Goal: Task Accomplishment & Management: Manage account settings

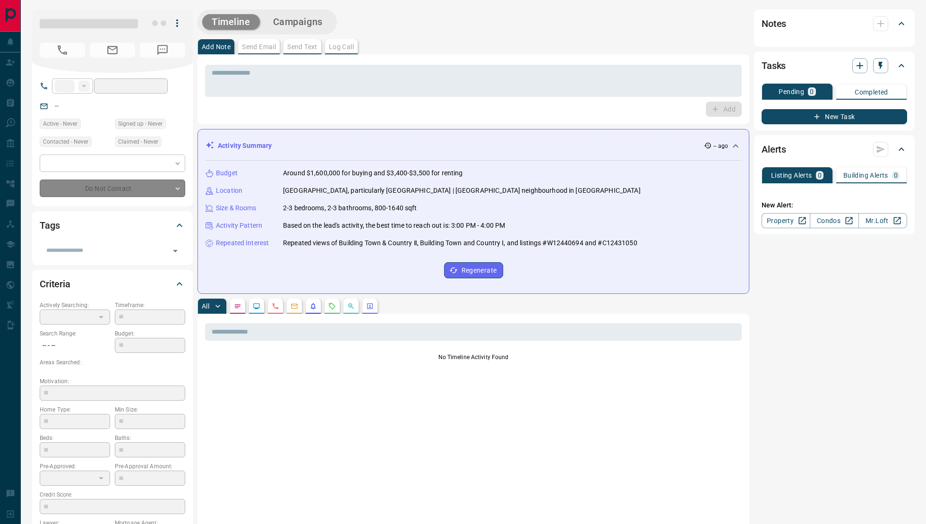
type input "**"
type input "**********"
type input "*"
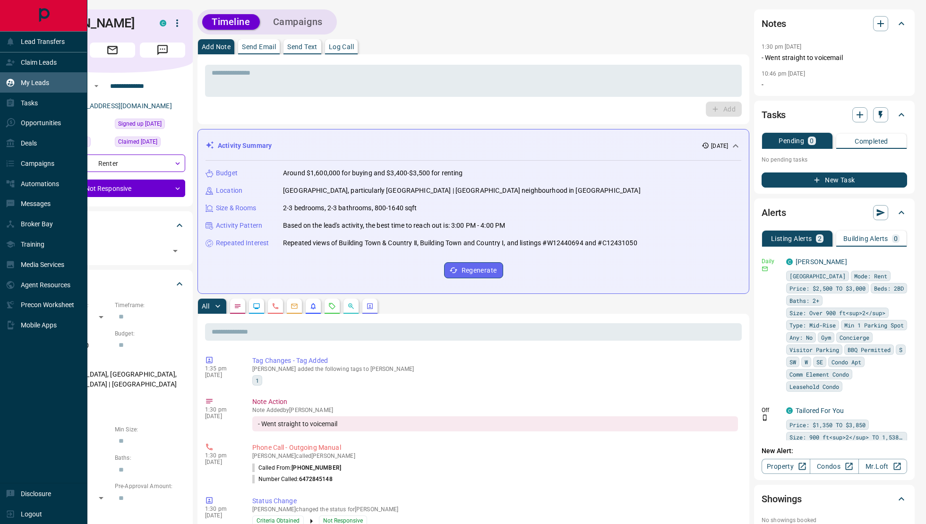
click at [54, 85] on div "My Leads" at bounding box center [43, 82] width 87 height 20
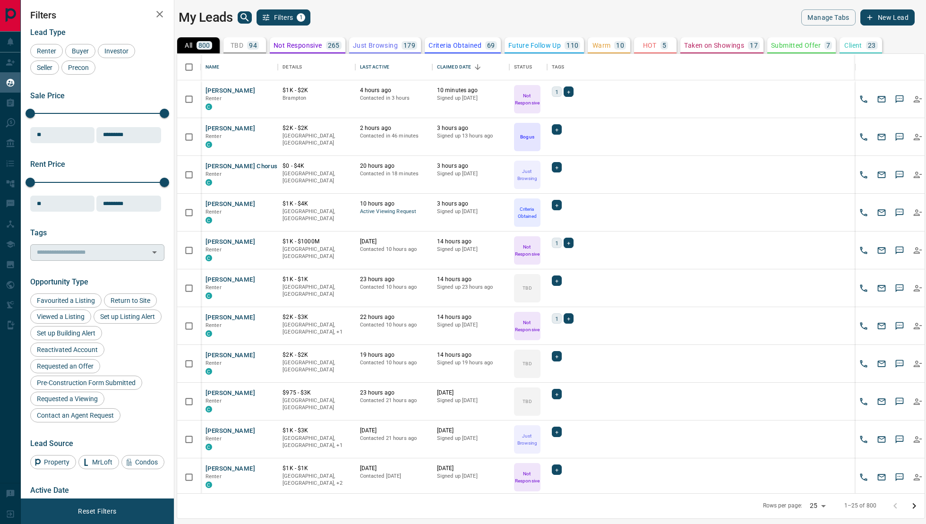
click at [125, 249] on input "text" at bounding box center [89, 252] width 113 height 10
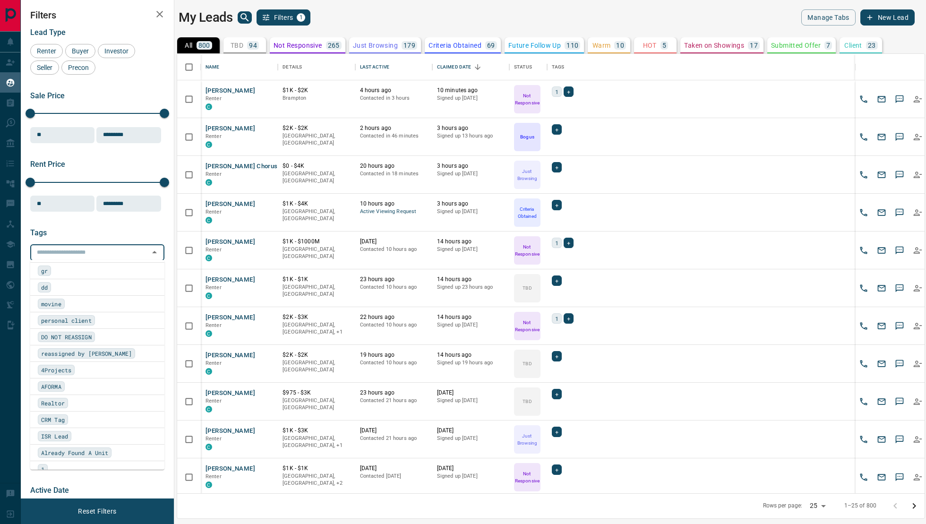
scroll to position [535, 0]
click at [92, 459] on div "1" at bounding box center [97, 464] width 119 height 10
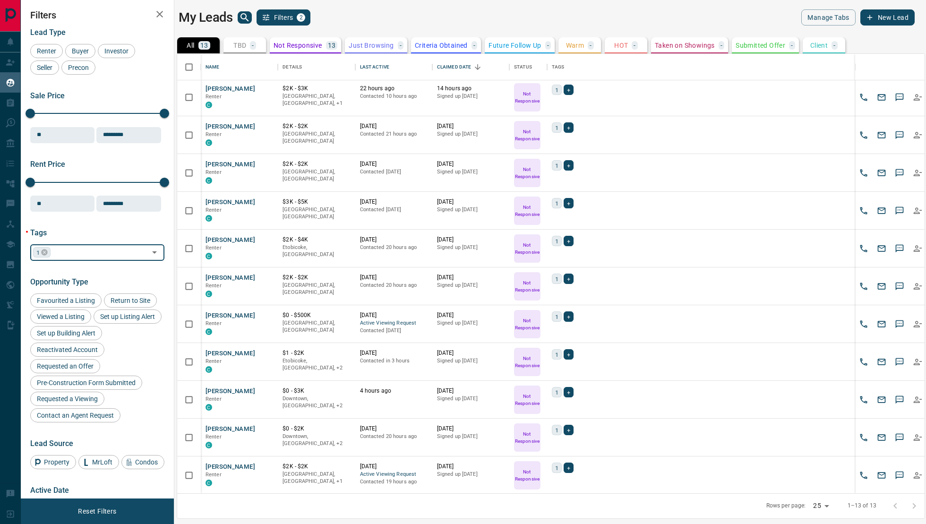
scroll to position [0, 0]
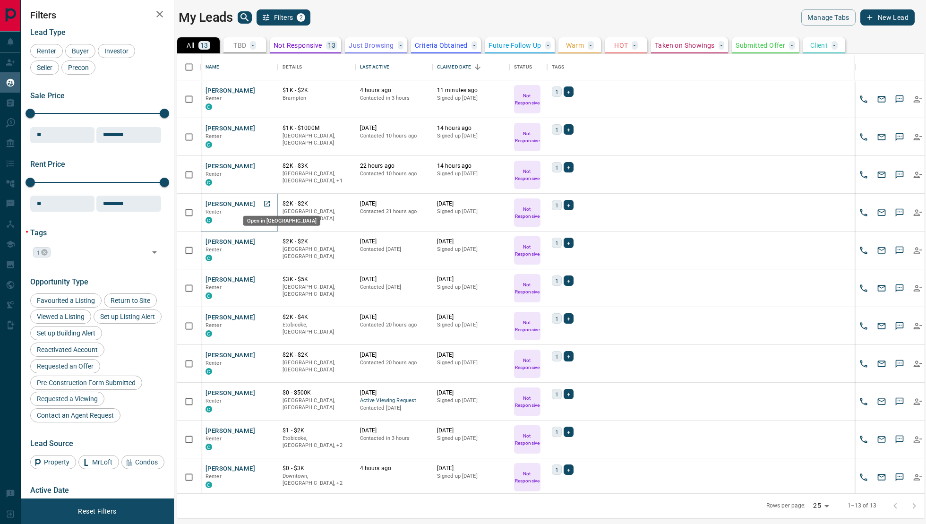
click at [263, 202] on icon "Open in New Tab" at bounding box center [267, 204] width 8 height 8
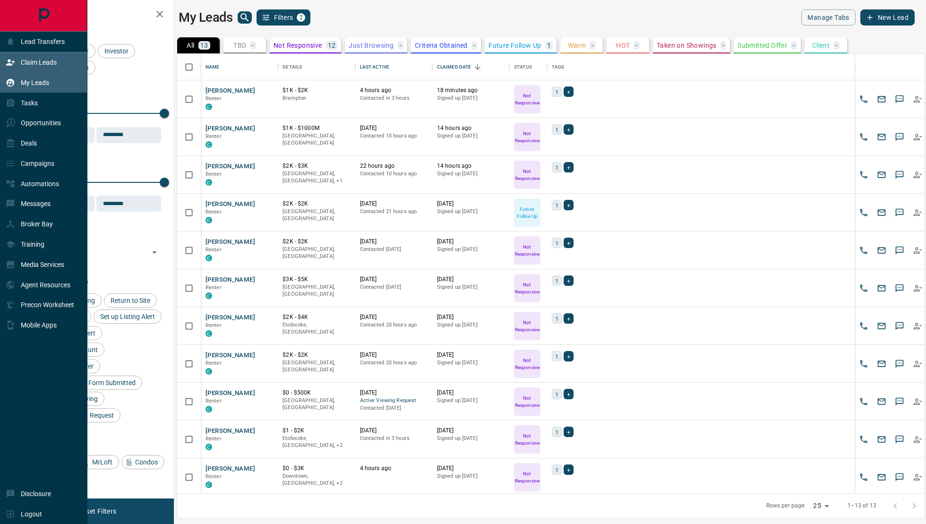
click at [18, 66] on div "Claim Leads" at bounding box center [31, 63] width 51 height 16
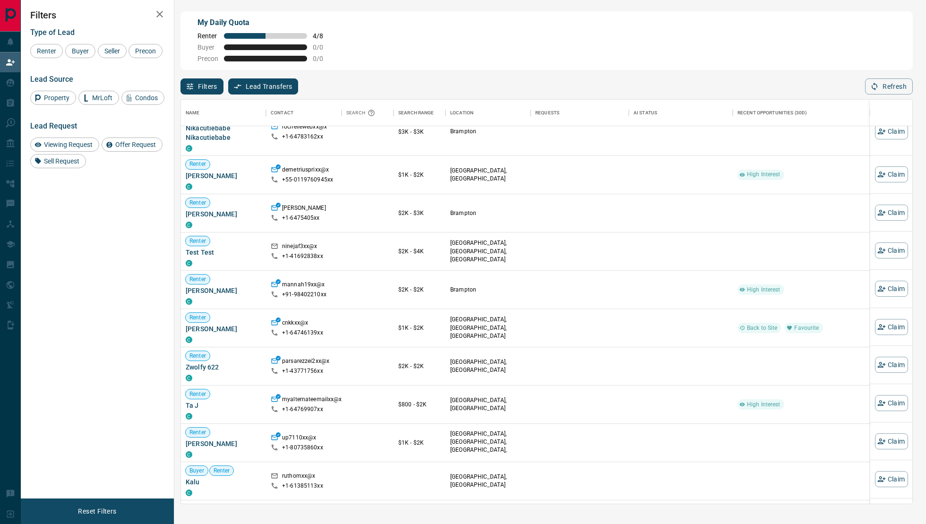
scroll to position [895, 0]
